Goal: Task Accomplishment & Management: Manage account settings

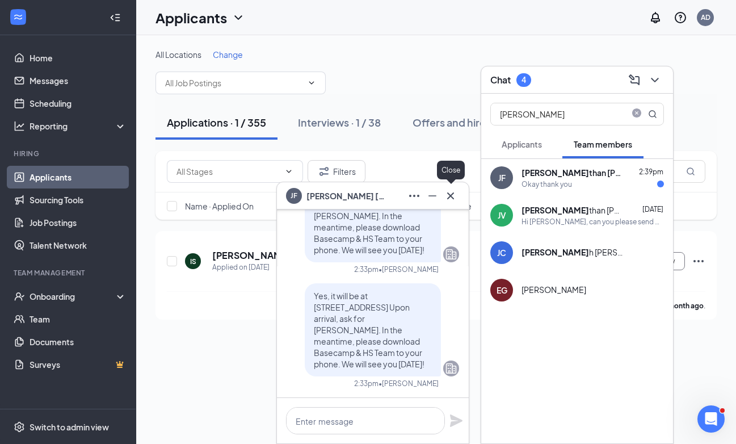
click at [453, 196] on icon "Cross" at bounding box center [451, 196] width 14 height 14
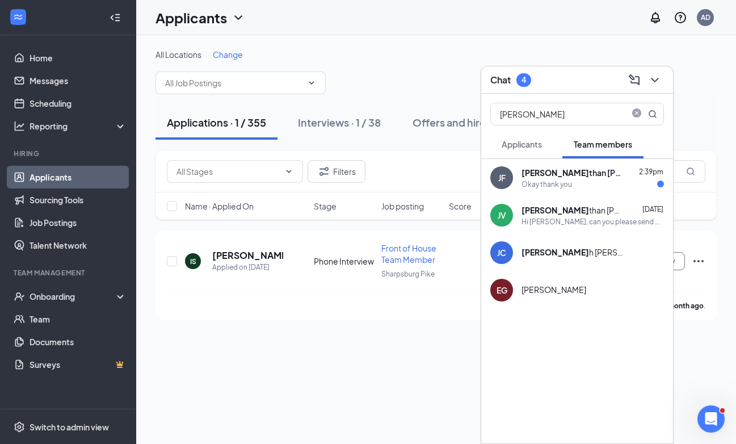
click at [585, 186] on div "Okay thank you" at bounding box center [593, 184] width 142 height 10
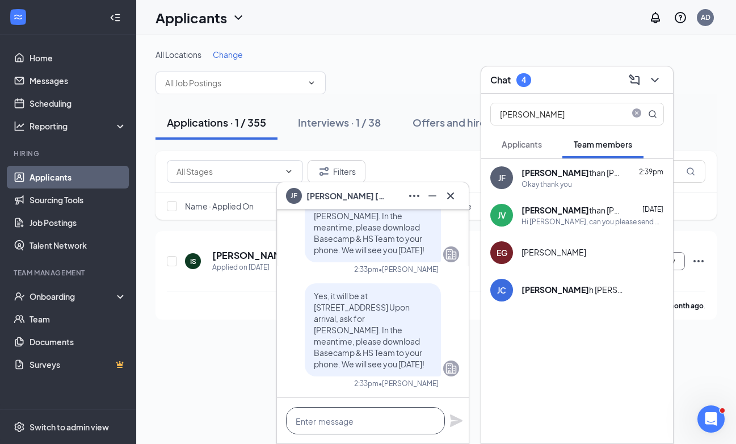
click at [313, 426] on textarea at bounding box center [365, 420] width 159 height 27
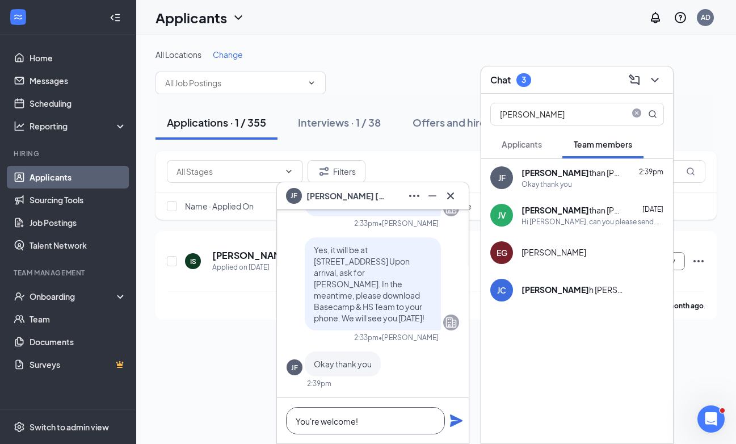
type textarea "You're welcome!"
click at [456, 421] on icon "Plane" at bounding box center [456, 420] width 12 height 12
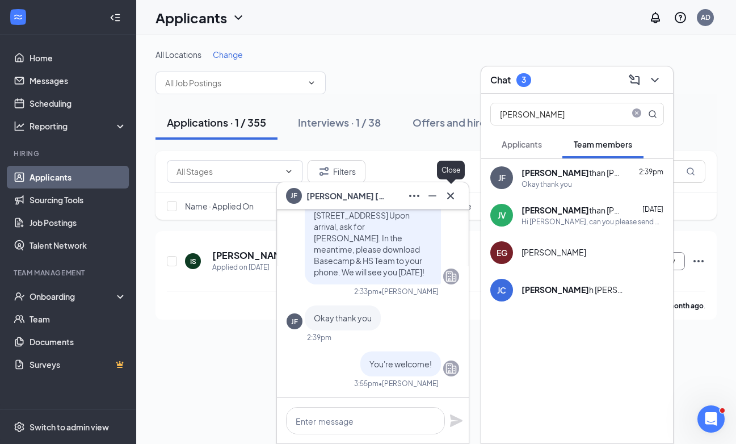
click at [454, 200] on icon "Cross" at bounding box center [451, 196] width 14 height 14
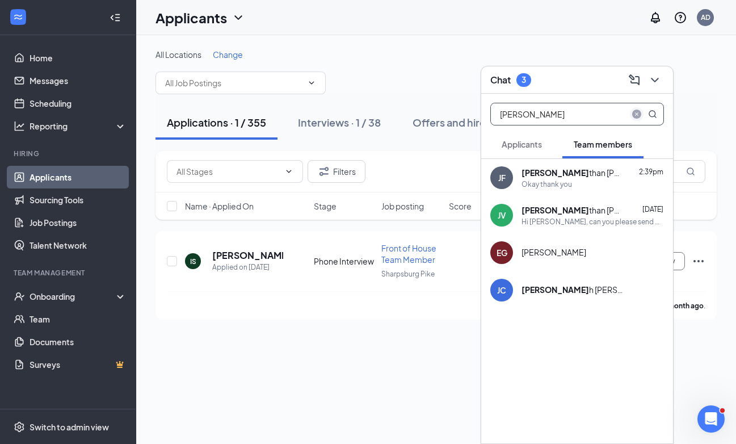
click at [637, 110] on icon "close-circle" at bounding box center [636, 114] width 9 height 9
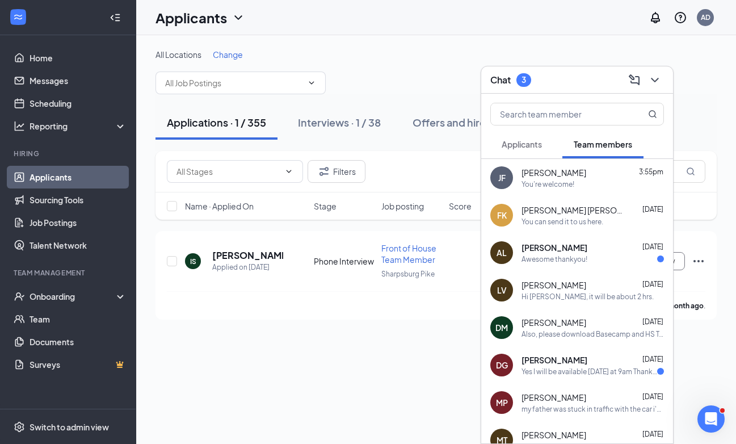
click at [587, 86] on div "Chat 3" at bounding box center [577, 80] width 174 height 18
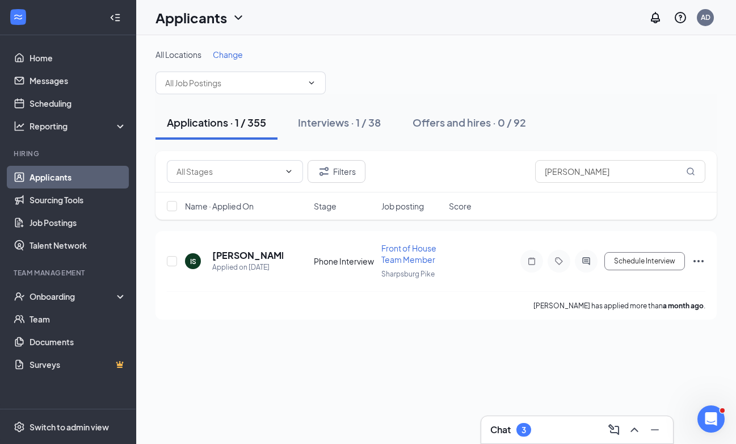
click at [554, 424] on div "Chat 3" at bounding box center [577, 430] width 174 height 18
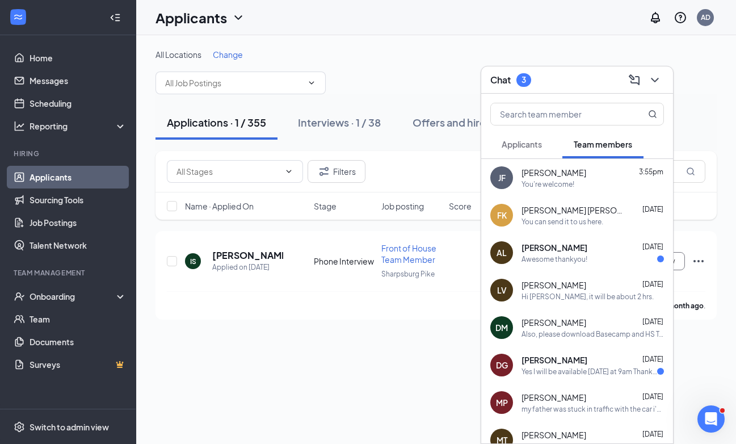
click at [532, 149] on div "Applicants" at bounding box center [522, 143] width 40 height 11
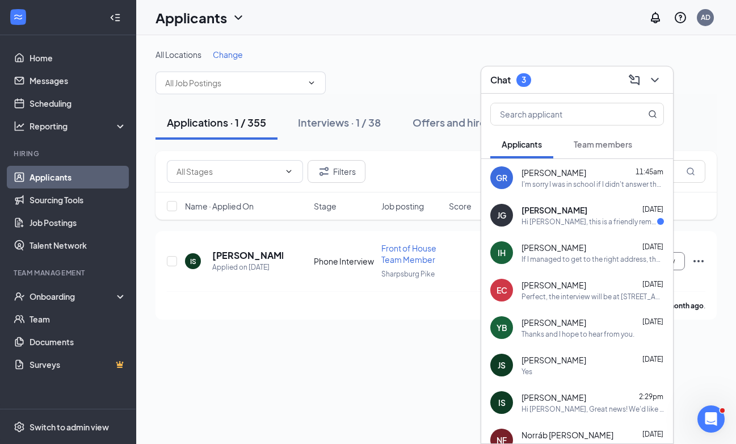
click at [537, 187] on div "I'm sorry I was in school if I didn't answer the call" at bounding box center [593, 184] width 142 height 10
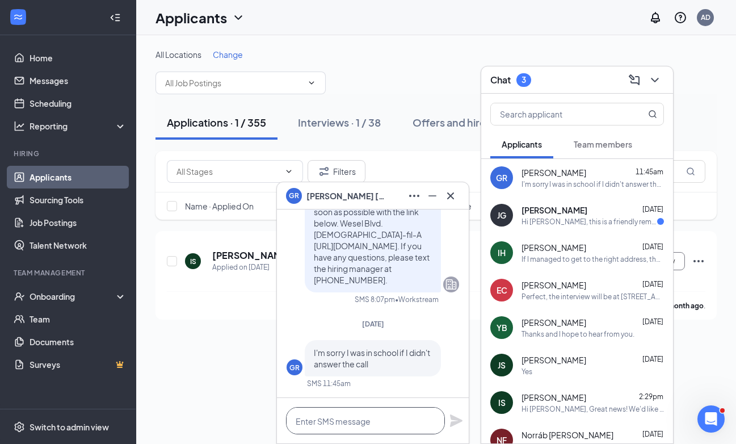
click at [317, 422] on textarea at bounding box center [365, 420] width 159 height 27
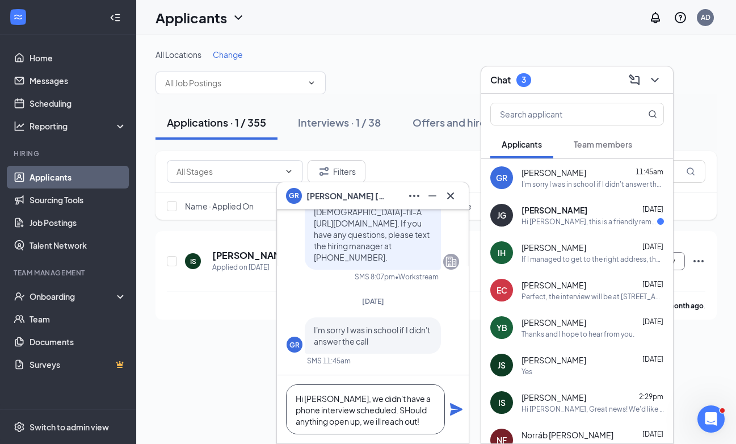
drag, startPoint x: 387, startPoint y: 410, endPoint x: 387, endPoint y: 426, distance: 16.5
click at [387, 410] on textarea "Hi [PERSON_NAME], we didn't have a phone interview scheduled. SHould anything o…" at bounding box center [365, 409] width 159 height 50
type textarea "Hi [PERSON_NAME], we didn't have a phone interview scheduled. Should anything o…"
click at [452, 408] on icon "Plane" at bounding box center [456, 409] width 12 height 12
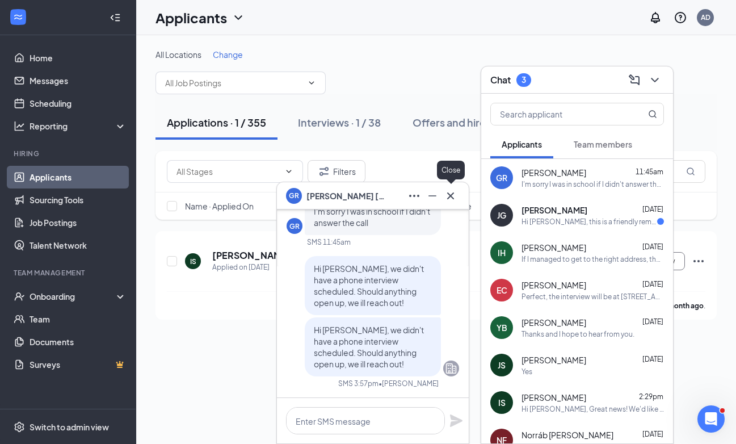
click at [452, 195] on icon "Cross" at bounding box center [450, 195] width 7 height 7
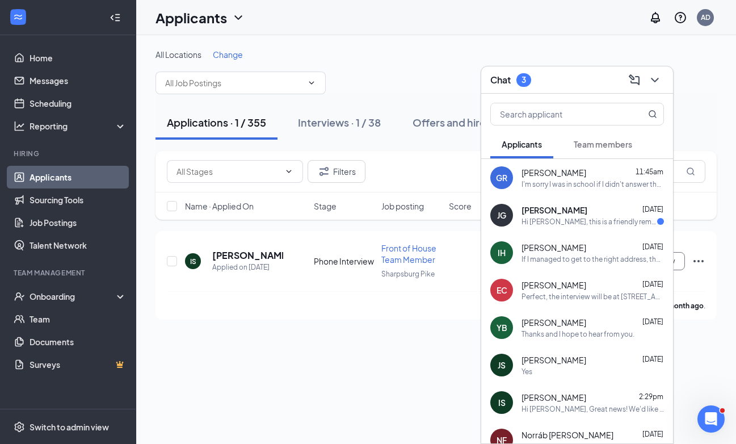
click at [610, 148] on span "Team members" at bounding box center [603, 144] width 58 height 10
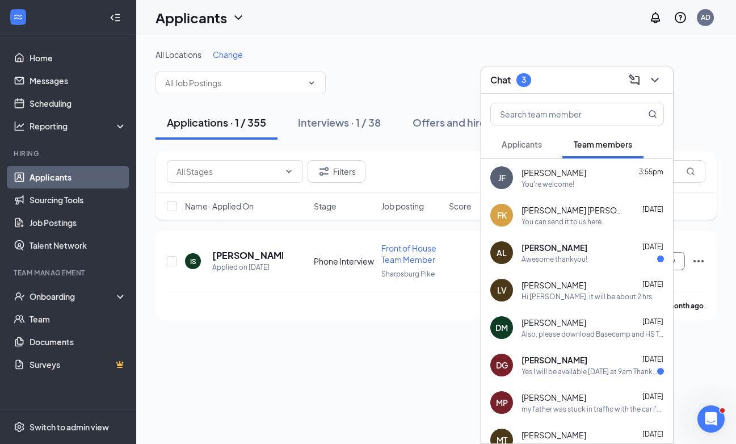
click at [580, 86] on div "Chat 3" at bounding box center [577, 80] width 174 height 18
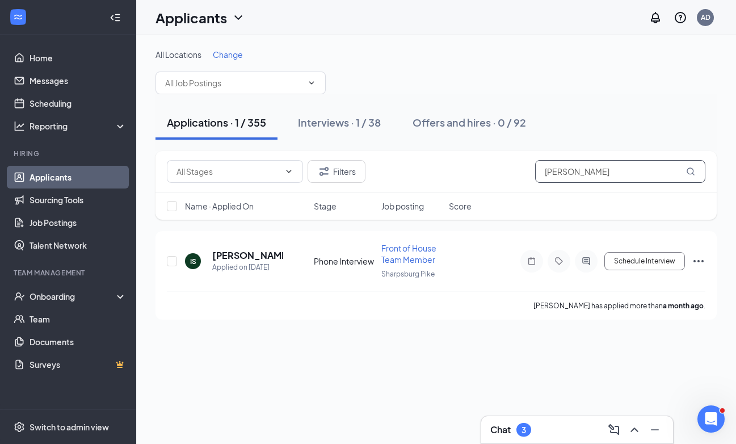
click at [617, 172] on input "[PERSON_NAME]" at bounding box center [620, 171] width 170 height 23
type input "i"
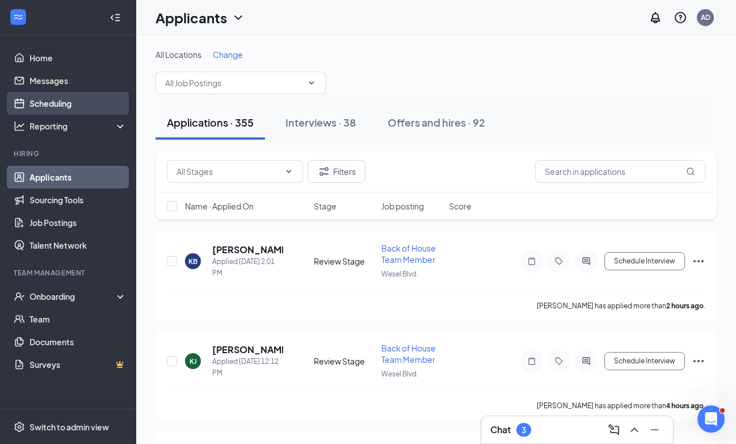
click at [96, 103] on link "Scheduling" at bounding box center [78, 103] width 97 height 23
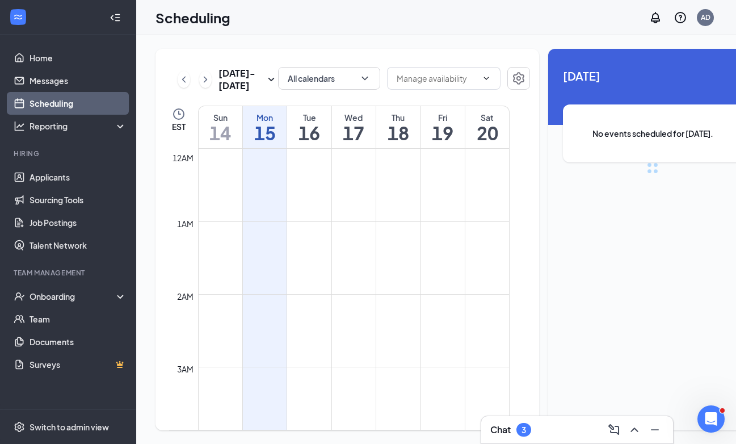
scroll to position [558, 0]
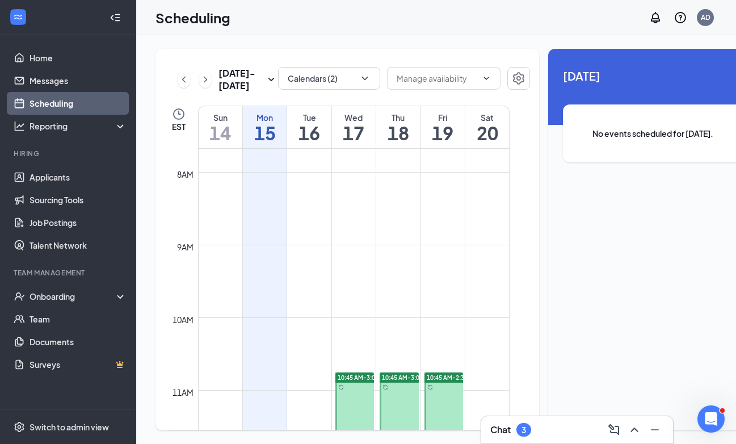
click at [358, 142] on h1 "17" at bounding box center [354, 132] width 44 height 19
click at [402, 142] on h1 "18" at bounding box center [398, 132] width 44 height 19
click at [452, 142] on h1 "19" at bounding box center [443, 132] width 44 height 19
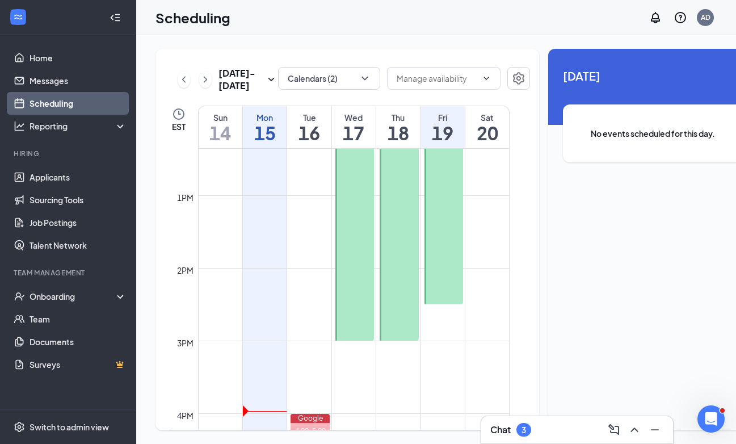
scroll to position [896, 0]
click at [558, 426] on div "Chat 3" at bounding box center [577, 430] width 174 height 18
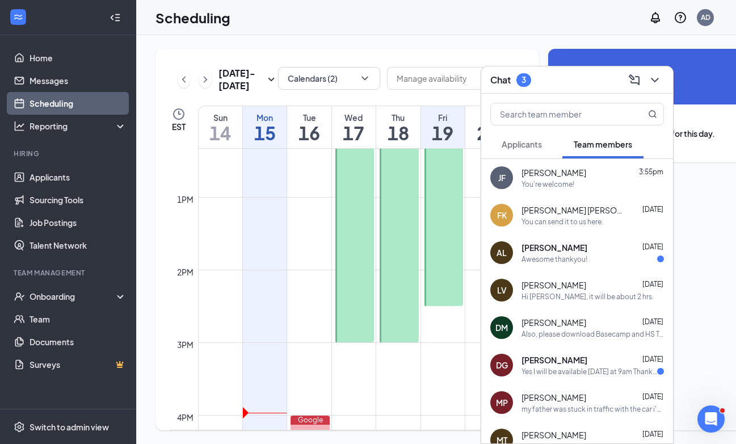
click at [522, 141] on span "Applicants" at bounding box center [522, 144] width 40 height 10
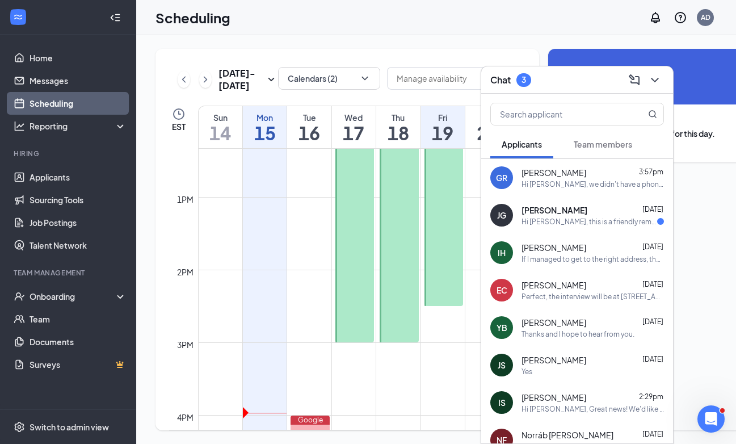
click at [578, 218] on div "Hi [PERSON_NAME], this is a friendly reminder. To move forward with your applic…" at bounding box center [590, 222] width 136 height 10
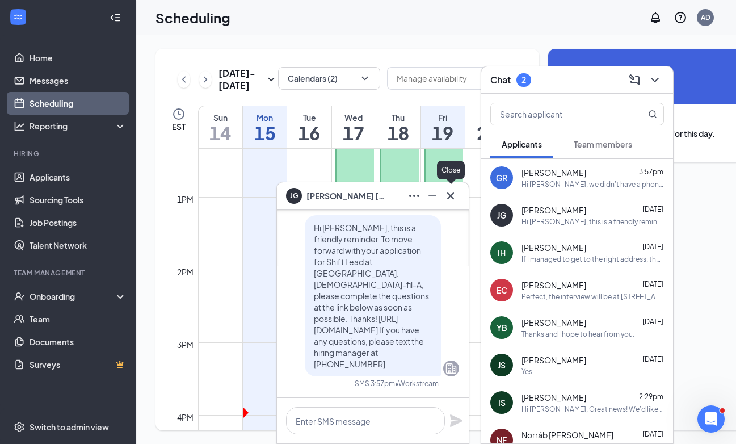
click at [449, 195] on icon "Cross" at bounding box center [451, 196] width 14 height 14
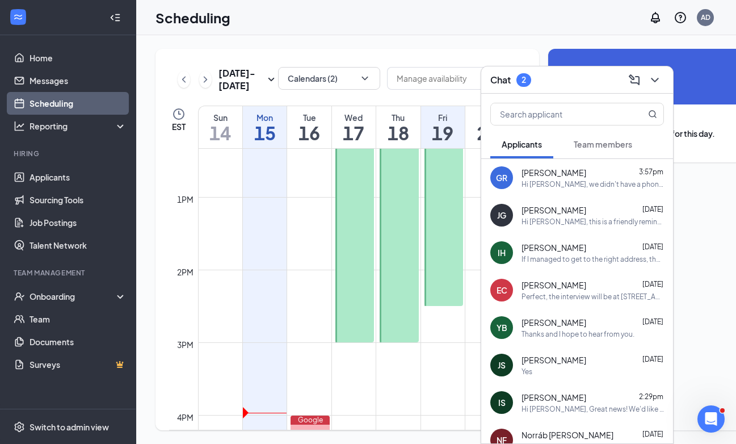
click at [561, 87] on div "Chat 2" at bounding box center [577, 80] width 174 height 18
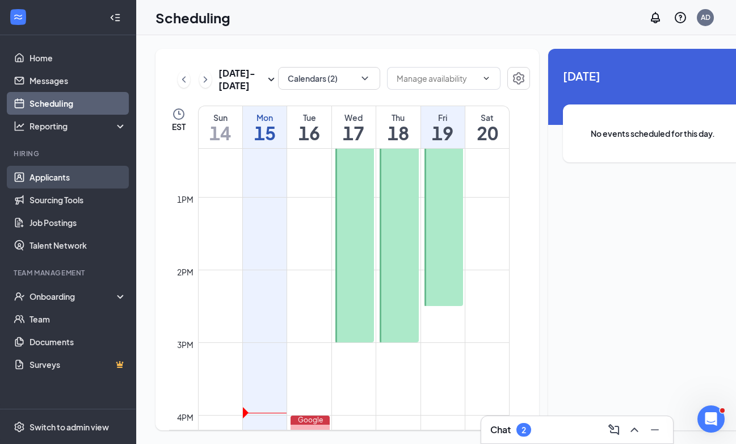
click at [67, 175] on link "Applicants" at bounding box center [78, 177] width 97 height 23
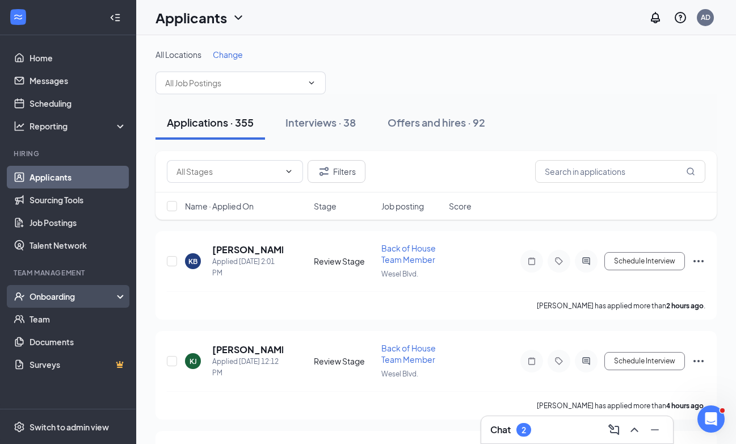
click at [89, 289] on div "Onboarding" at bounding box center [68, 296] width 136 height 23
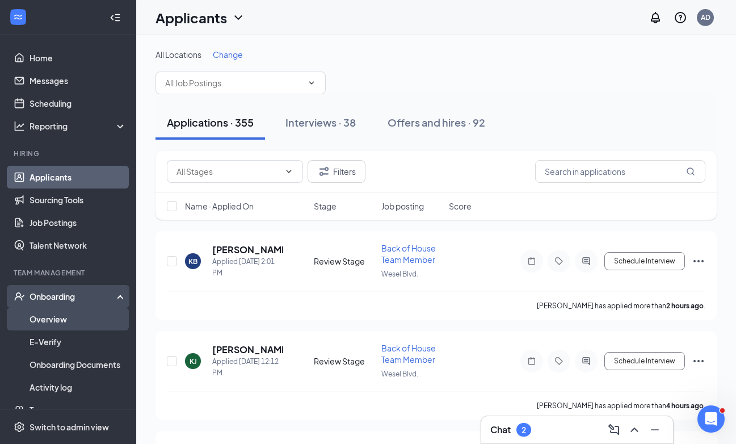
click at [76, 317] on link "Overview" at bounding box center [78, 319] width 97 height 23
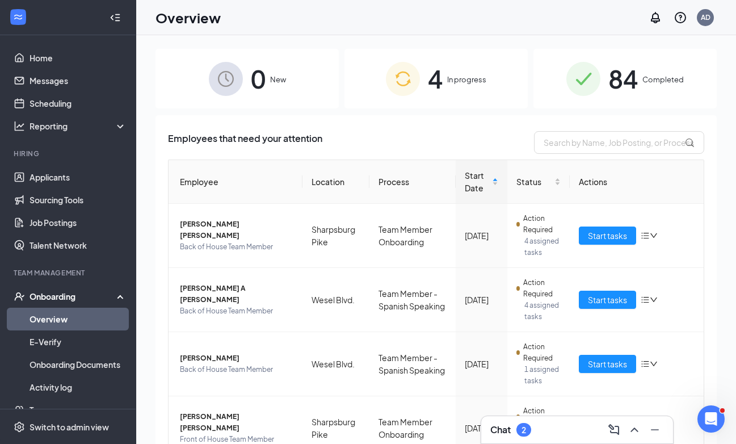
click at [459, 83] on span "In progress" at bounding box center [466, 79] width 39 height 11
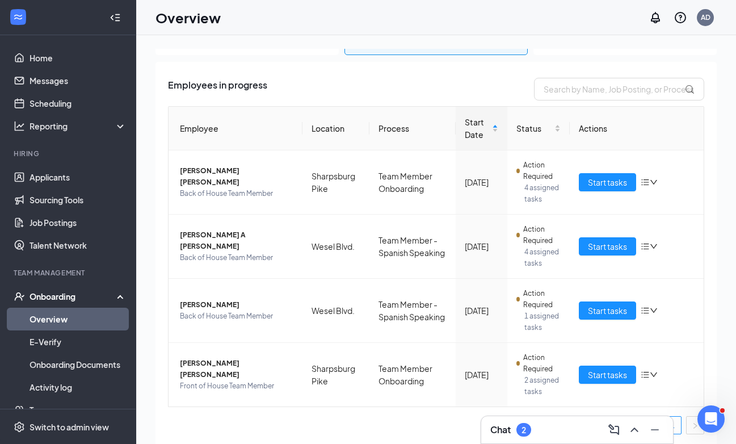
scroll to position [56, 0]
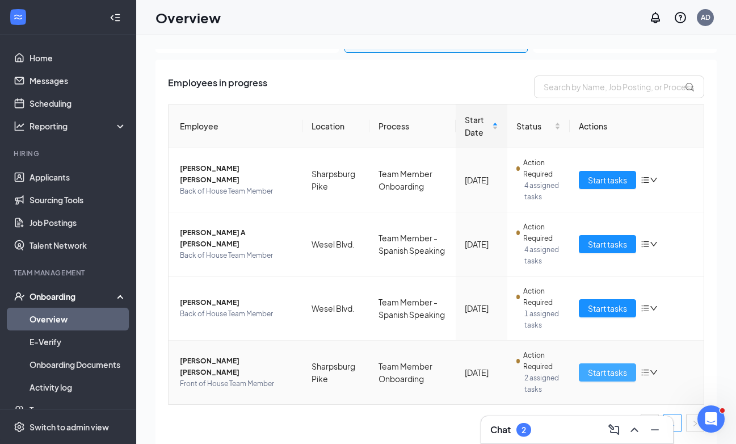
click at [599, 371] on span "Start tasks" at bounding box center [607, 372] width 39 height 12
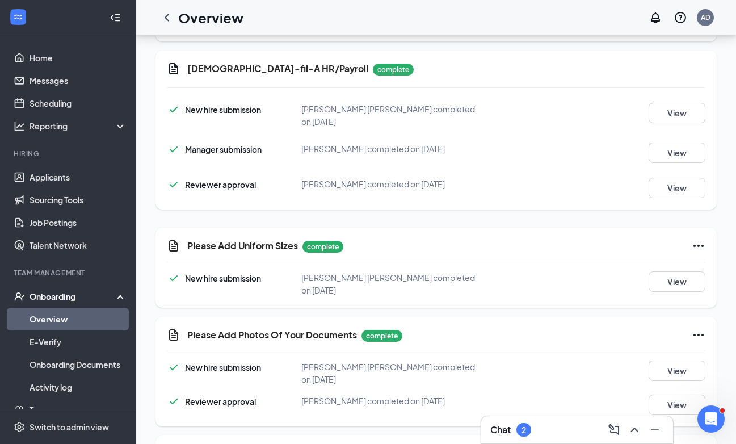
scroll to position [52, 0]
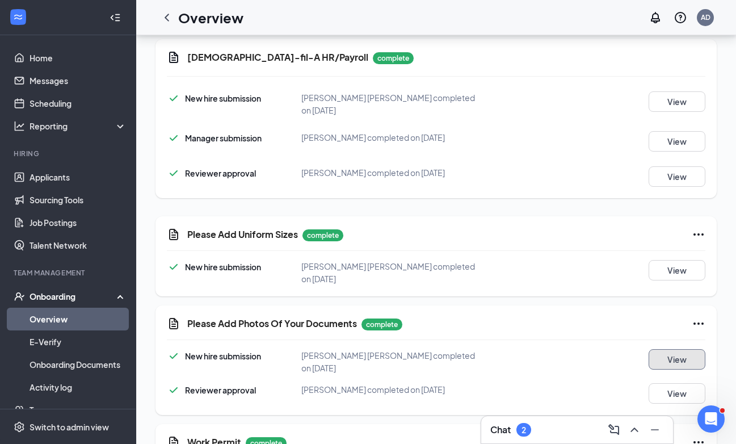
click at [665, 349] on button "View" at bounding box center [677, 359] width 57 height 20
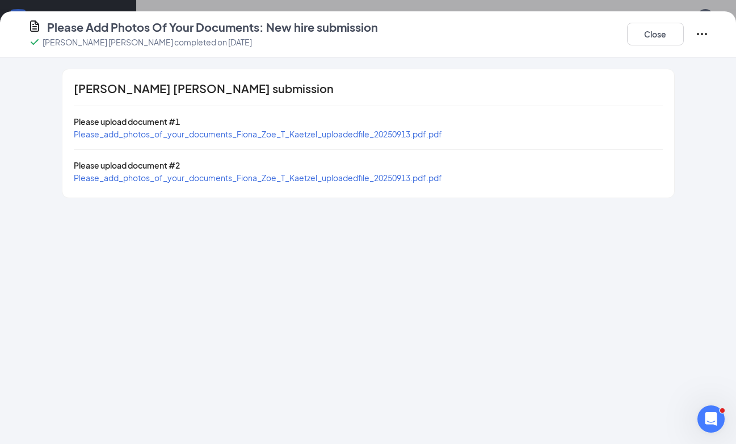
click at [415, 178] on span "Please_add_photos_of_your_documents_Fiona_Zoe_T_Kaetzel_uploadedfile_20250913.p…" at bounding box center [258, 178] width 368 height 10
click at [385, 132] on span "Please_add_photos_of_your_documents_Fiona_Zoe_T_Kaetzel_uploadedfile_20250913.p…" at bounding box center [258, 134] width 368 height 10
click at [638, 38] on button "Close" at bounding box center [655, 34] width 57 height 23
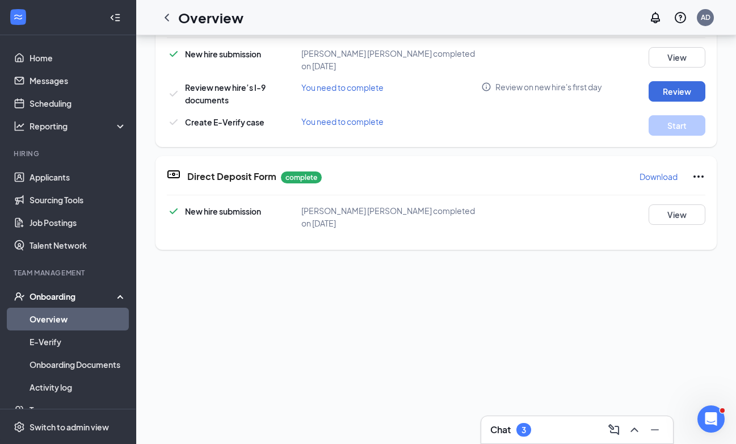
scroll to position [687, 0]
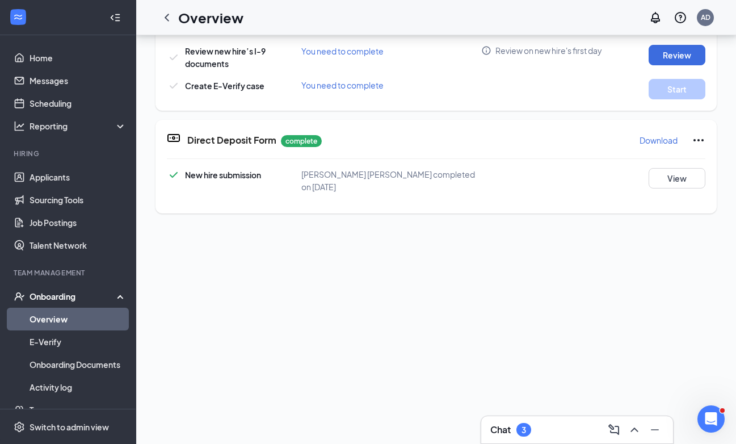
click at [548, 420] on div "Chat 3" at bounding box center [577, 429] width 192 height 27
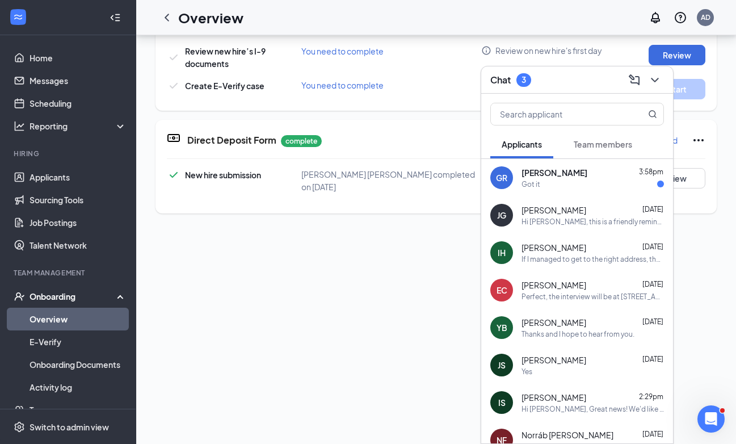
click at [582, 183] on div "Got it" at bounding box center [593, 184] width 142 height 10
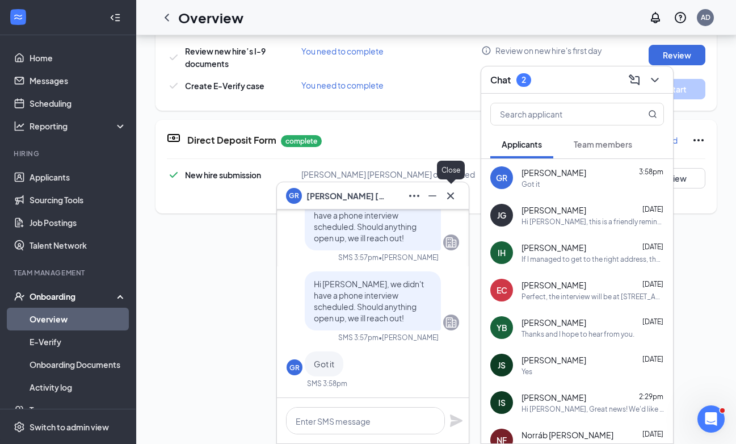
click at [450, 196] on icon "Cross" at bounding box center [450, 195] width 7 height 7
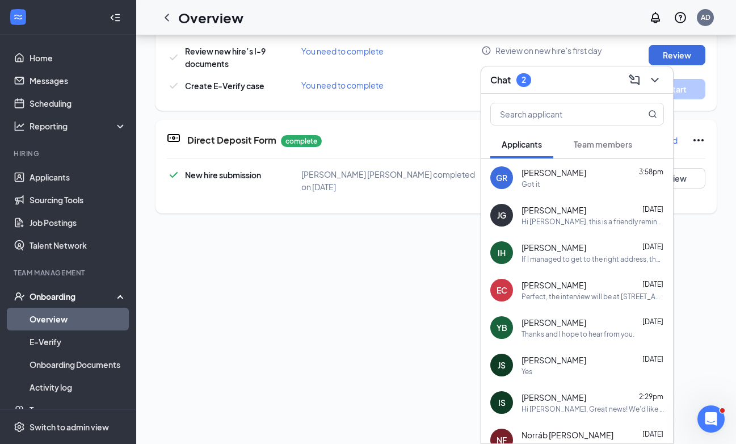
click at [598, 141] on span "Team members" at bounding box center [603, 144] width 58 height 10
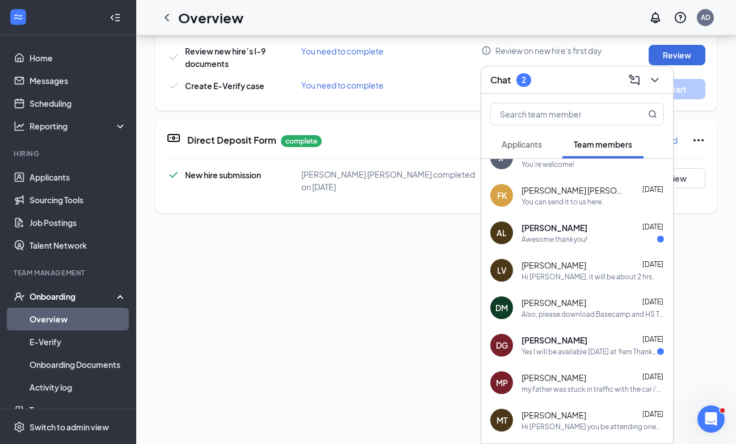
scroll to position [20, 0]
click at [573, 346] on div "Yes I will be available [DATE] at 9am Thank you" at bounding box center [590, 351] width 136 height 10
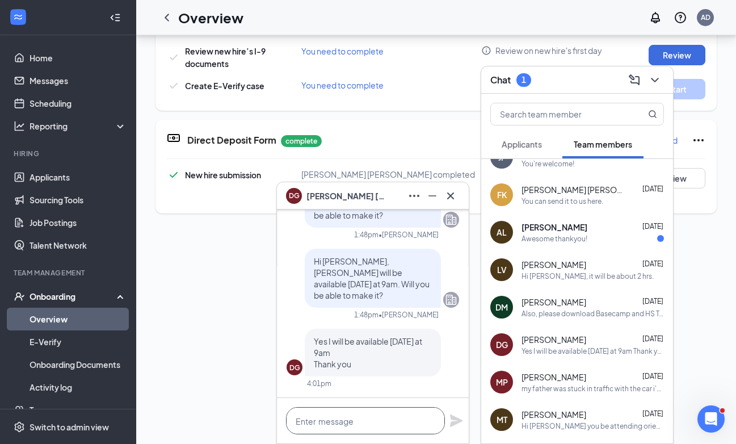
click at [339, 426] on textarea at bounding box center [365, 420] width 159 height 27
type textarea "Perfect, we will see you then!"
click at [449, 422] on icon "Plane" at bounding box center [456, 421] width 14 height 14
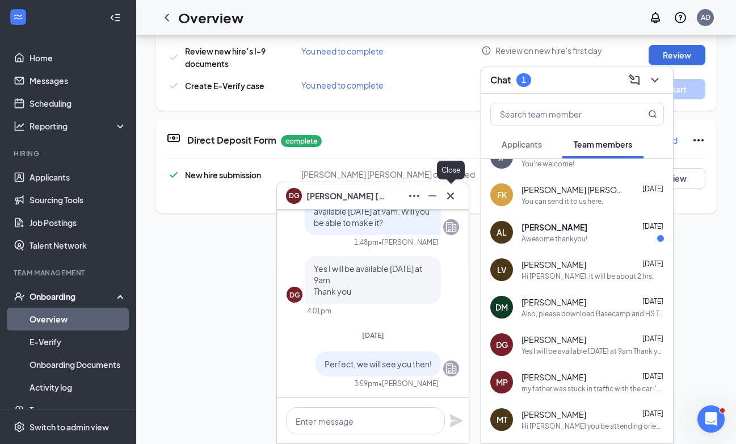
click at [449, 195] on icon "Cross" at bounding box center [450, 195] width 7 height 7
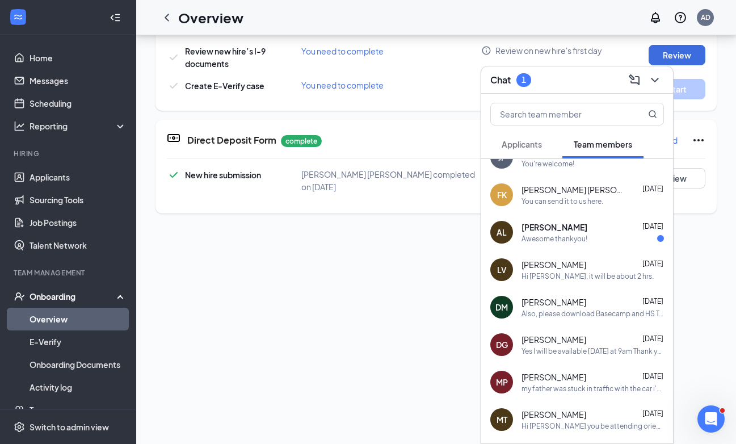
click at [554, 71] on div "Chat 1" at bounding box center [577, 80] width 174 height 18
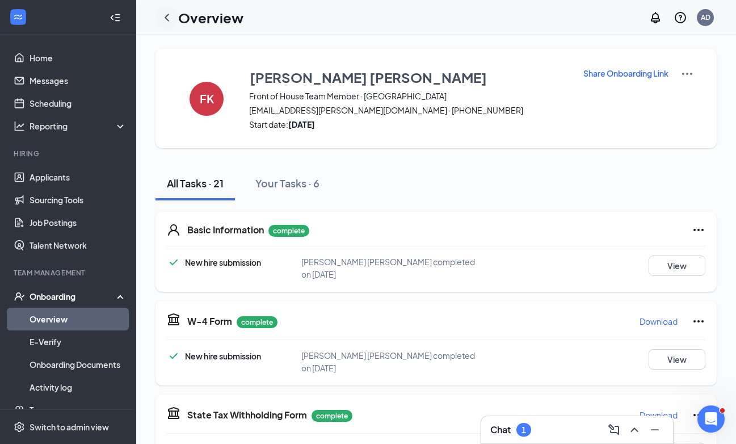
click at [169, 14] on icon "ChevronLeft" at bounding box center [167, 18] width 14 height 14
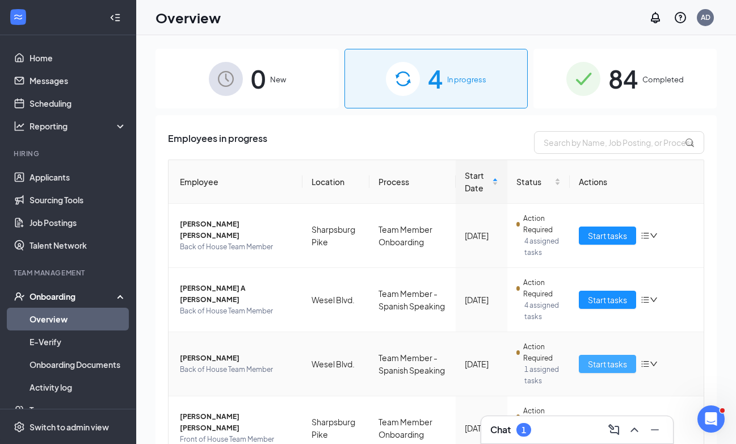
click at [606, 361] on span "Start tasks" at bounding box center [607, 364] width 39 height 12
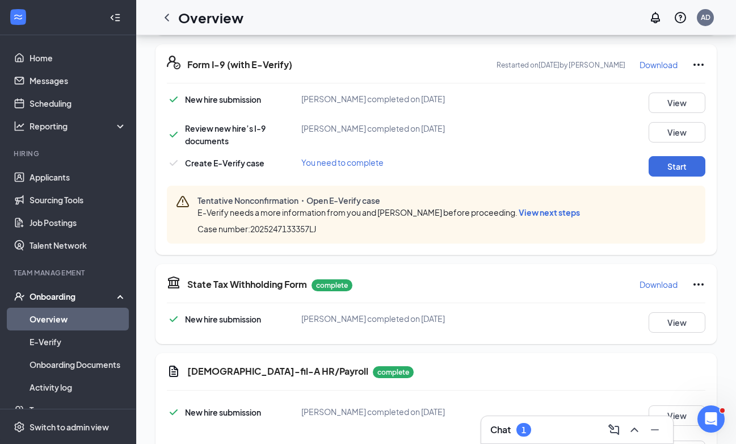
scroll to position [345, 0]
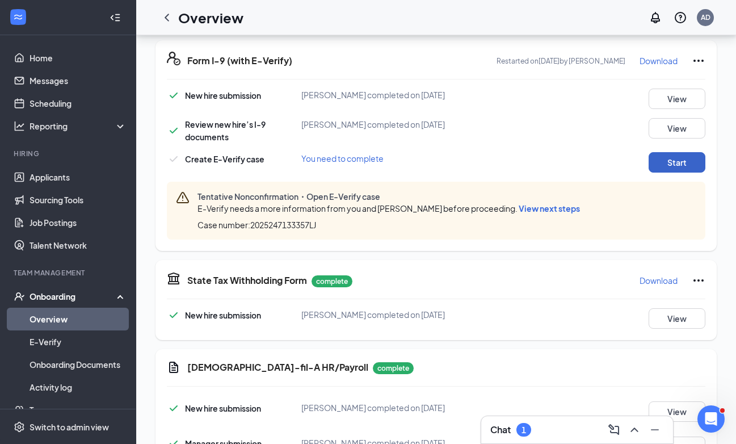
click at [672, 169] on button "Start" at bounding box center [677, 162] width 57 height 20
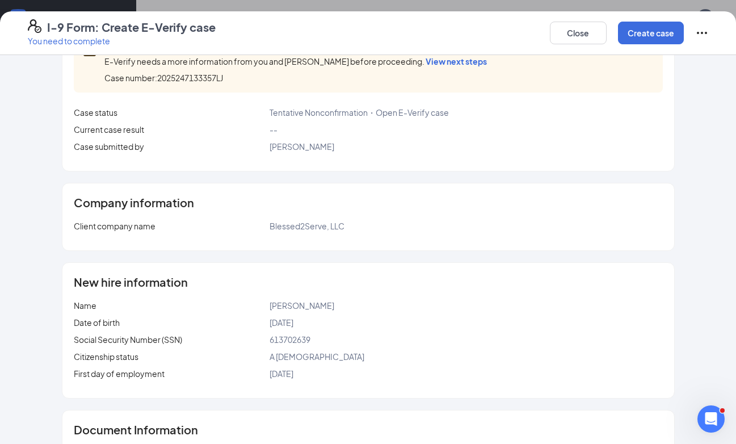
scroll to position [0, 0]
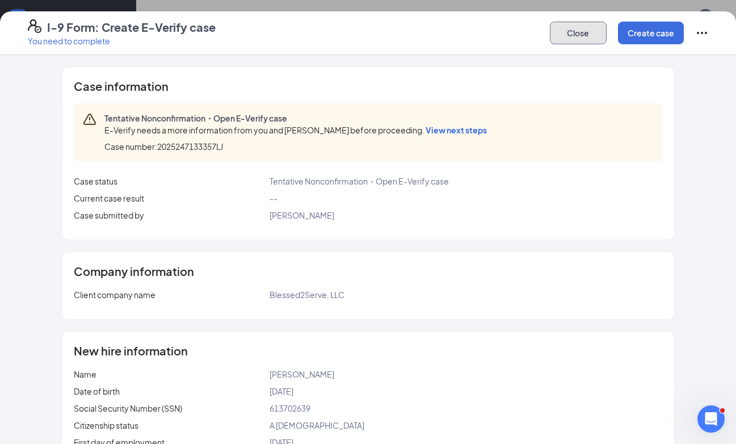
click at [593, 28] on button "Close" at bounding box center [578, 33] width 57 height 23
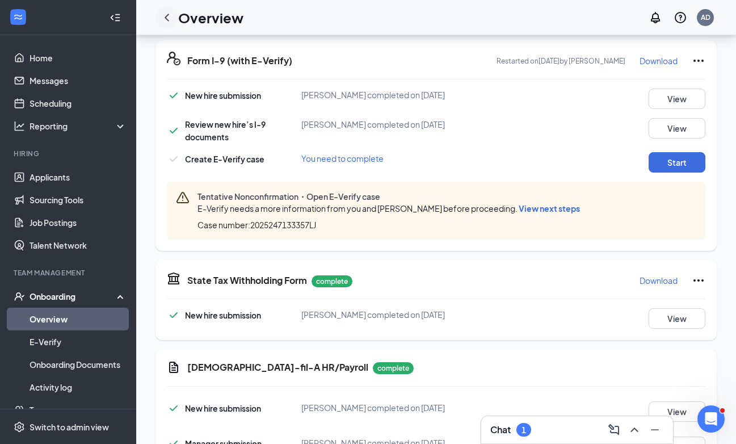
click at [165, 20] on icon "ChevronLeft" at bounding box center [167, 18] width 14 height 14
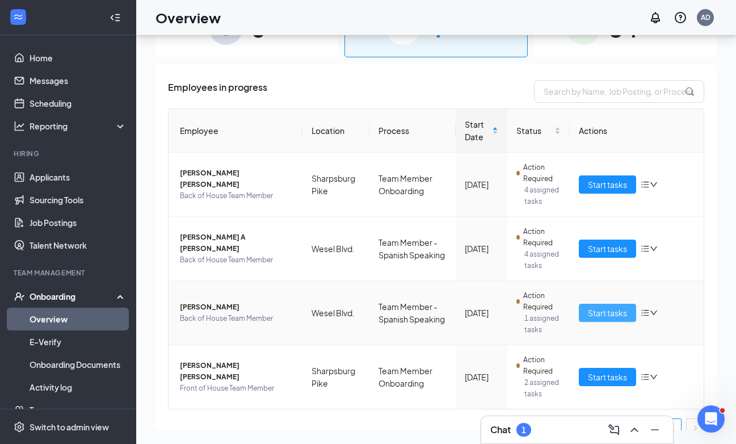
click at [603, 313] on span "Start tasks" at bounding box center [607, 312] width 39 height 12
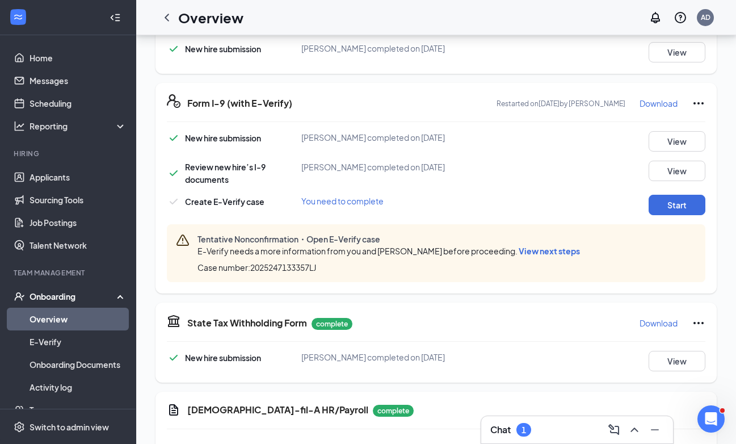
scroll to position [320, 0]
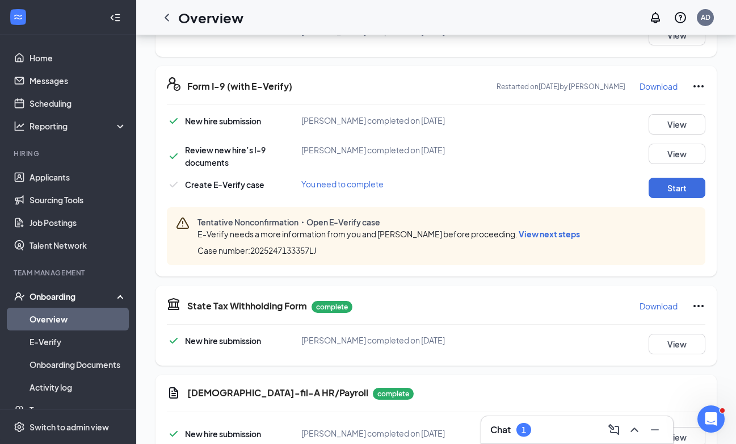
click at [552, 235] on span "View next steps" at bounding box center [549, 234] width 61 height 10
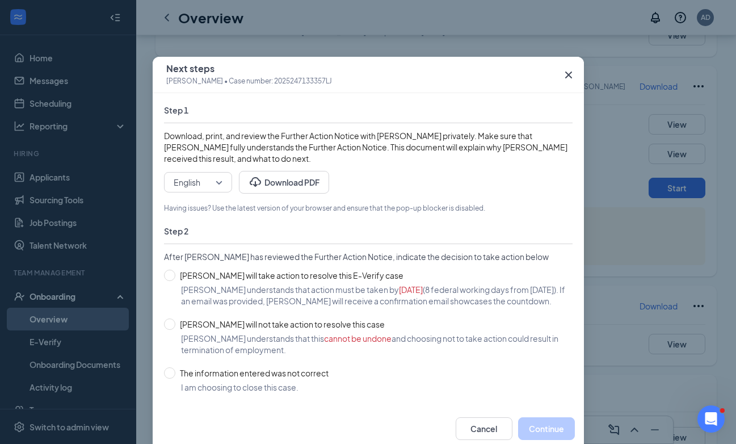
scroll to position [23, 0]
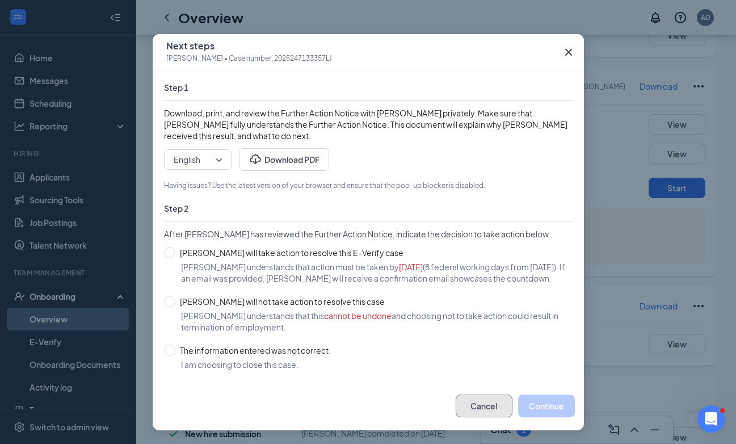
click at [473, 405] on button "Cancel" at bounding box center [484, 405] width 57 height 23
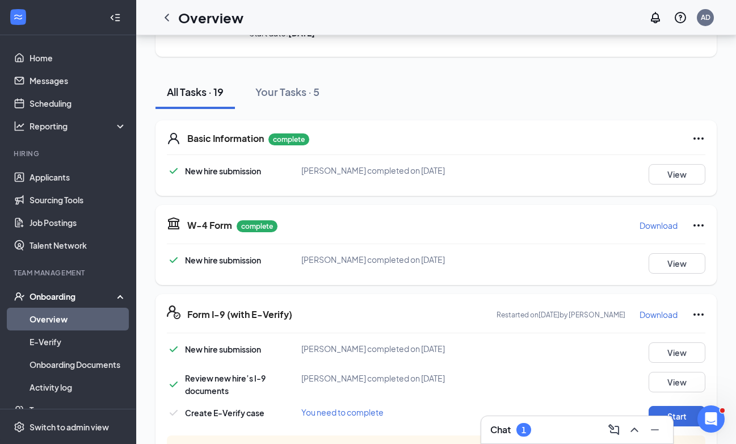
scroll to position [0, 0]
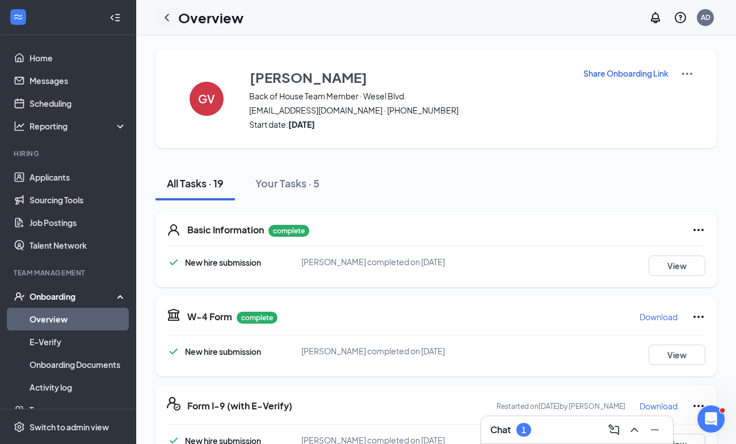
click at [167, 17] on icon "ChevronLeft" at bounding box center [167, 18] width 14 height 14
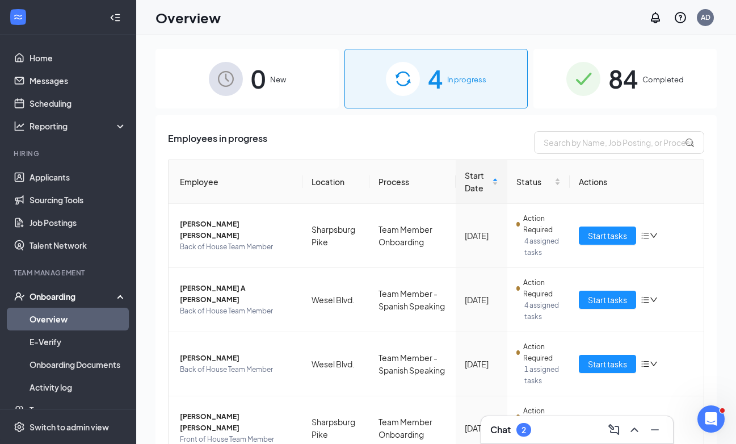
click at [562, 440] on div "Chat 2" at bounding box center [577, 429] width 192 height 27
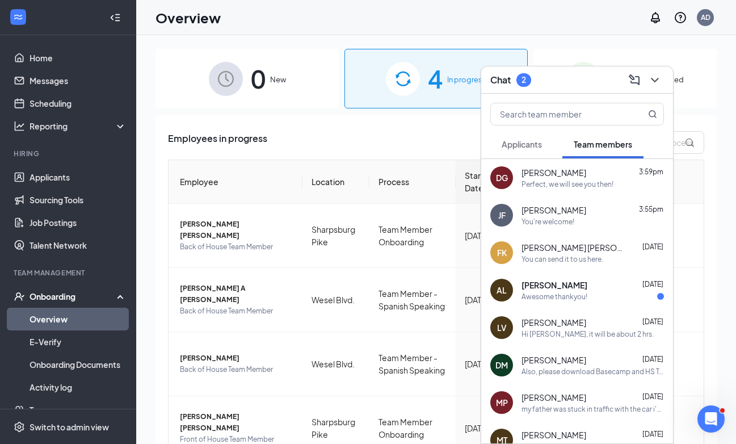
click at [522, 142] on span "Applicants" at bounding box center [522, 144] width 40 height 10
